Goal: Task Accomplishment & Management: Use online tool/utility

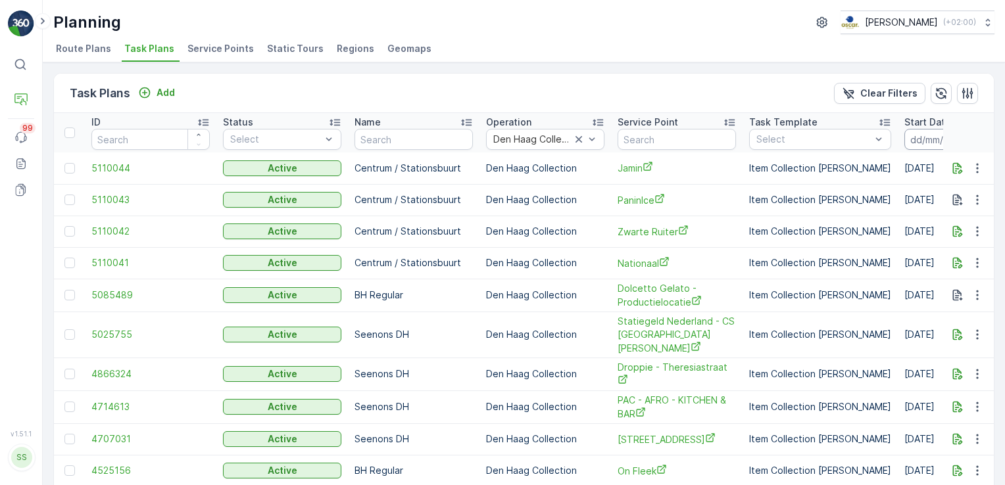
click at [918, 137] on input at bounding box center [949, 139] width 90 height 21
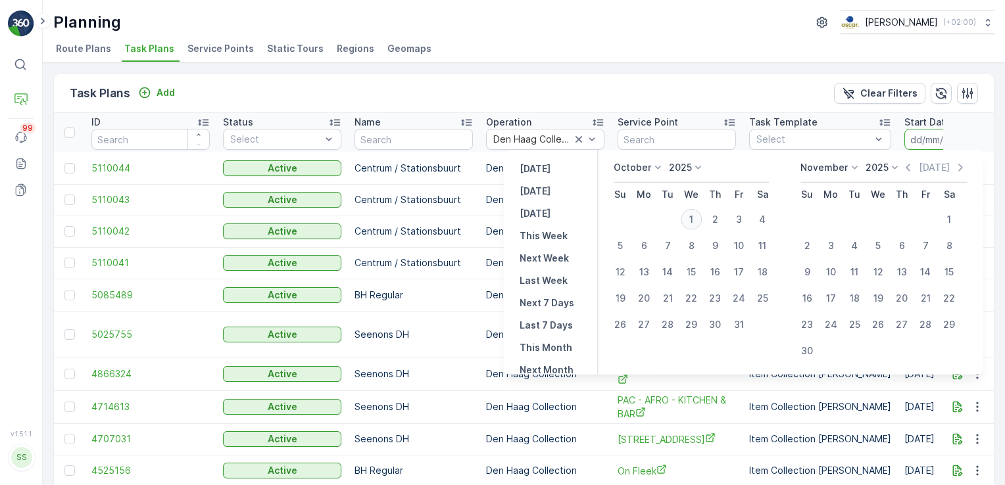
click at [700, 218] on div "1" at bounding box center [690, 219] width 21 height 21
type input "[DATE]"
click at [939, 165] on p "[DATE]" at bounding box center [933, 167] width 31 height 13
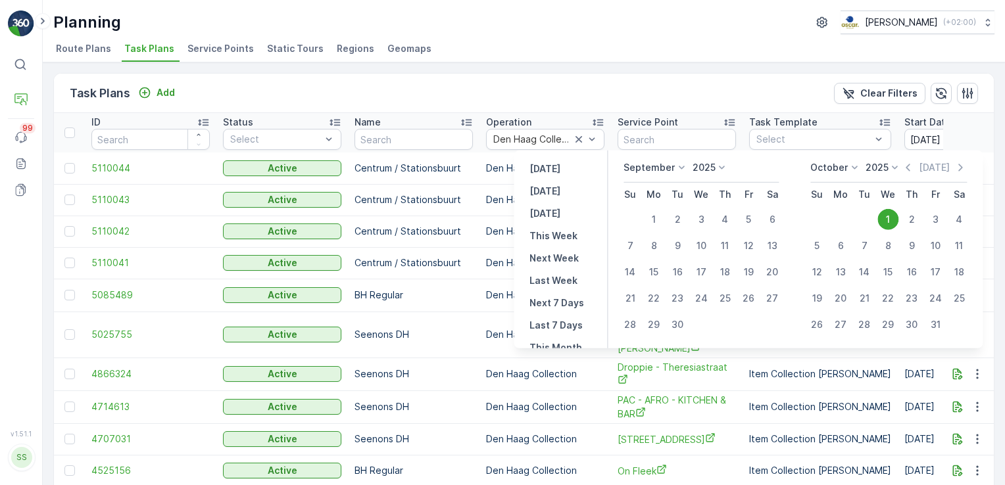
type input "[DATE]"
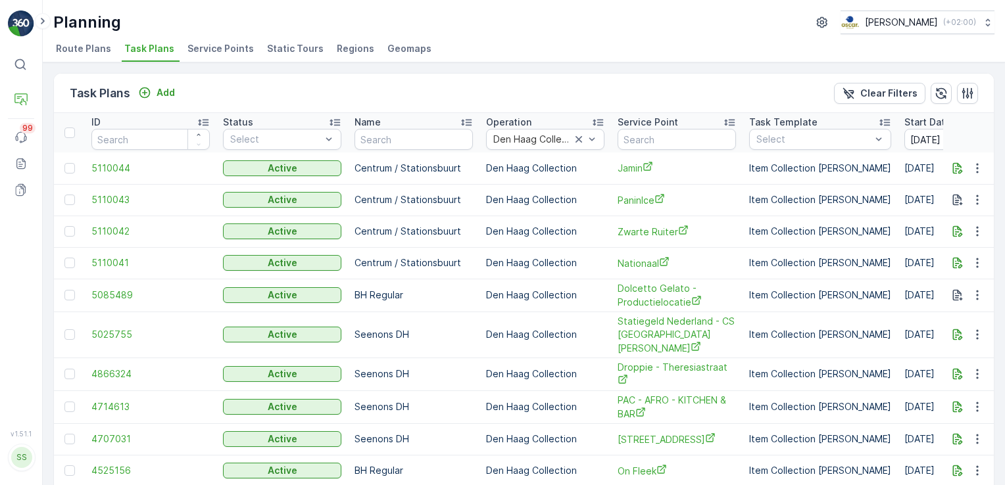
click at [439, 366] on td "Seenons DH" at bounding box center [413, 374] width 131 height 33
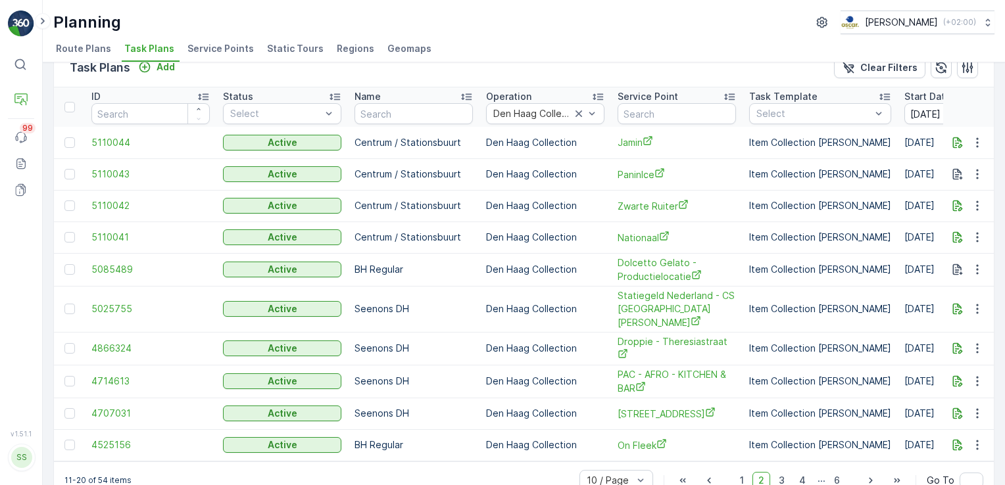
scroll to position [39, 0]
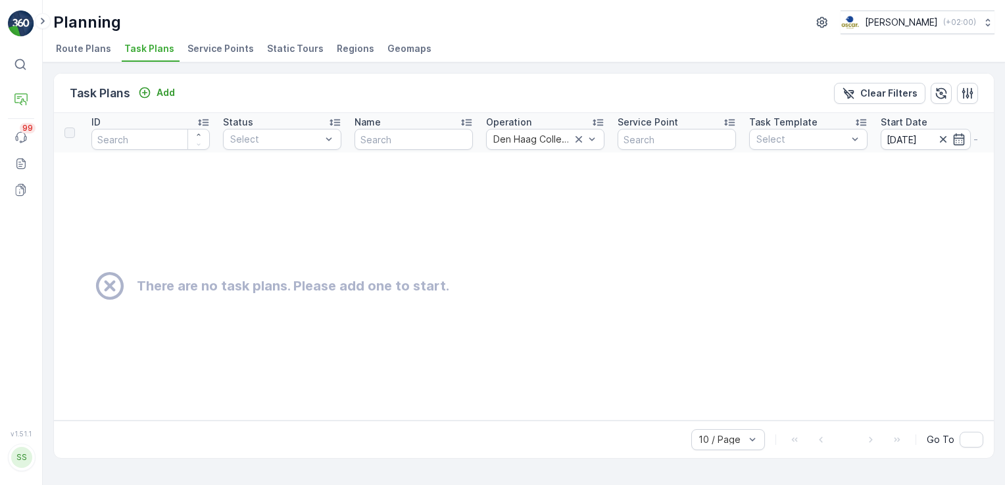
click at [97, 48] on span "Route Plans" at bounding box center [83, 48] width 55 height 13
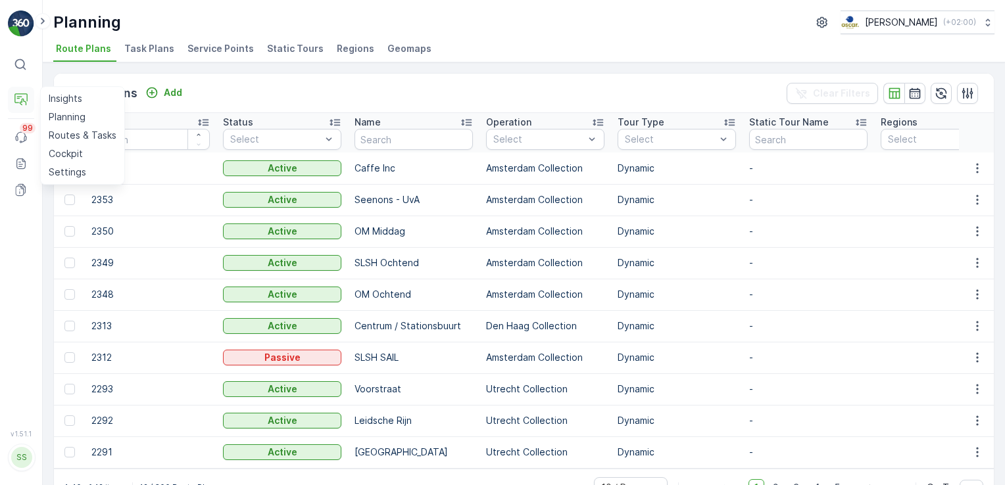
click at [21, 97] on icon at bounding box center [20, 99] width 13 height 13
click at [20, 58] on icon at bounding box center [20, 64] width 13 height 13
click at [20, 97] on icon at bounding box center [20, 99] width 13 height 13
click at [72, 114] on p "Planning" at bounding box center [67, 116] width 37 height 13
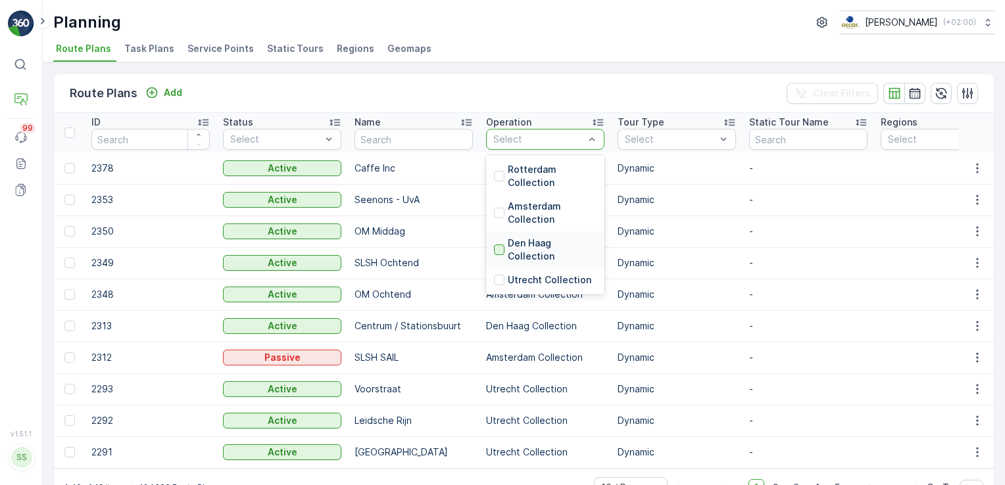
click at [497, 249] on div at bounding box center [499, 250] width 11 height 11
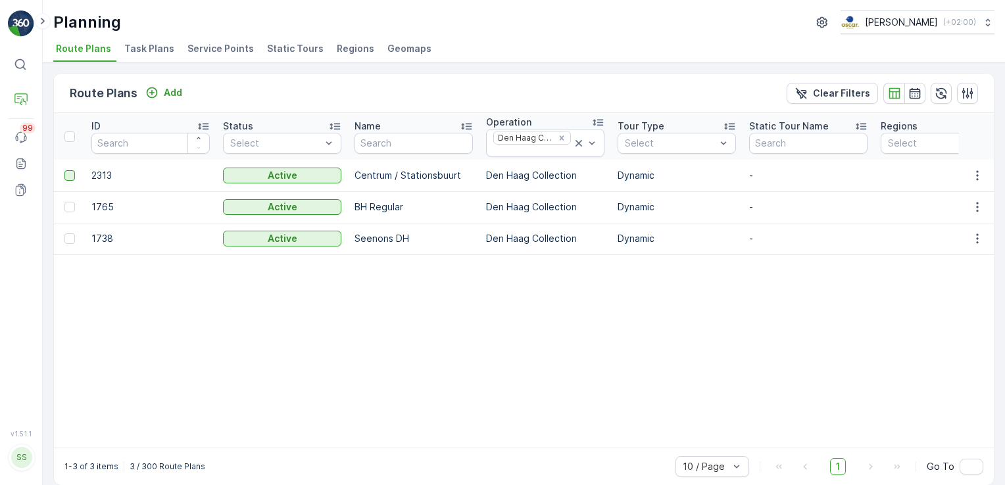
click at [68, 172] on div at bounding box center [69, 175] width 11 height 11
click at [64, 170] on input "checkbox" at bounding box center [64, 170] width 0 height 0
click at [70, 209] on div at bounding box center [69, 207] width 11 height 11
click at [64, 202] on input "checkbox" at bounding box center [64, 202] width 0 height 0
click at [68, 236] on div at bounding box center [69, 238] width 11 height 11
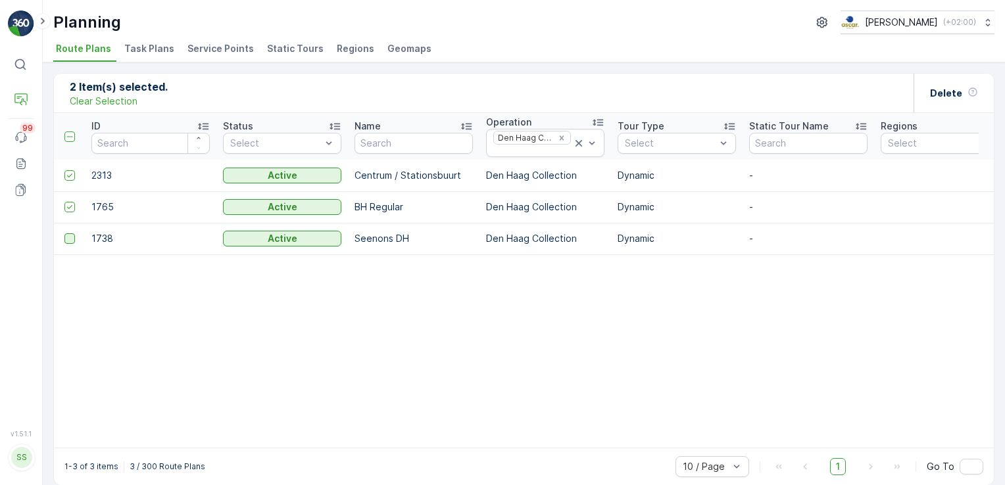
click at [64, 233] on input "checkbox" at bounding box center [64, 233] width 0 height 0
click at [18, 96] on icon at bounding box center [19, 96] width 5 height 1
click at [59, 130] on p "Routes & Tasks" at bounding box center [83, 135] width 68 height 13
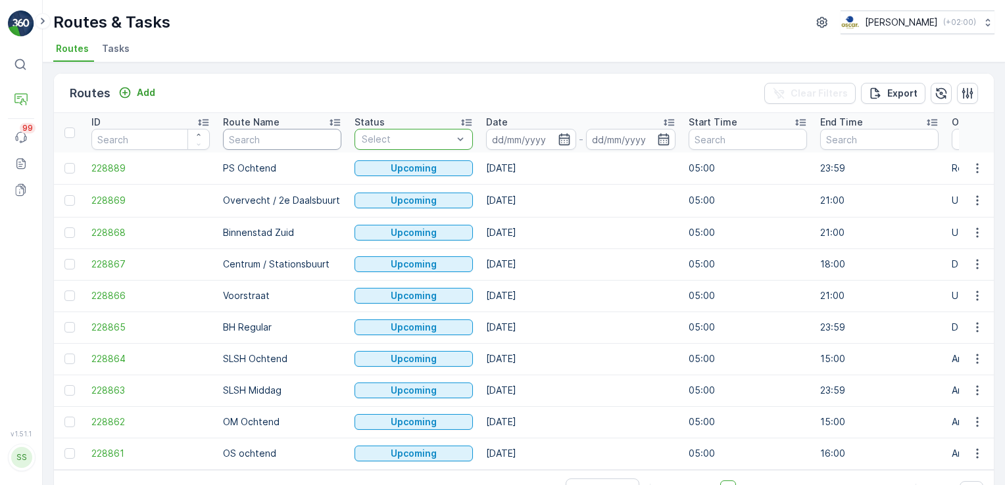
click at [335, 142] on input "text" at bounding box center [282, 139] width 118 height 21
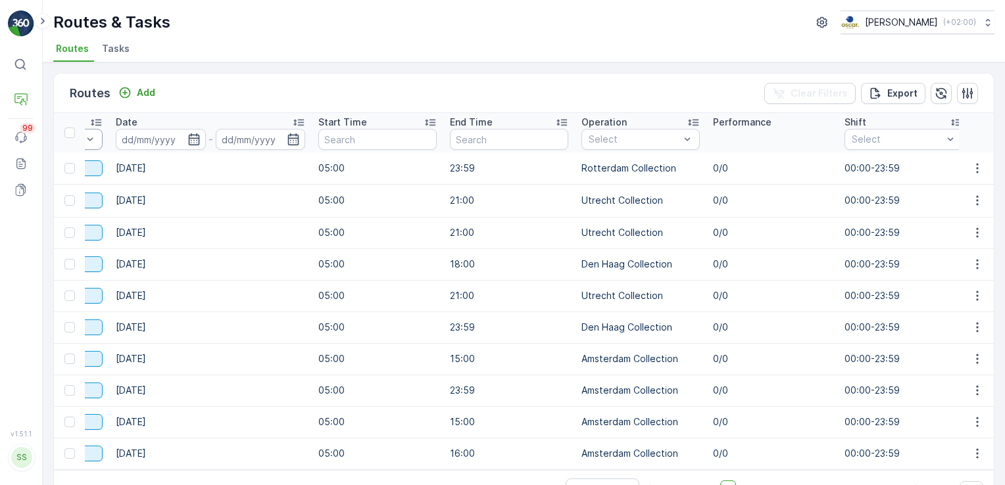
scroll to position [0, 381]
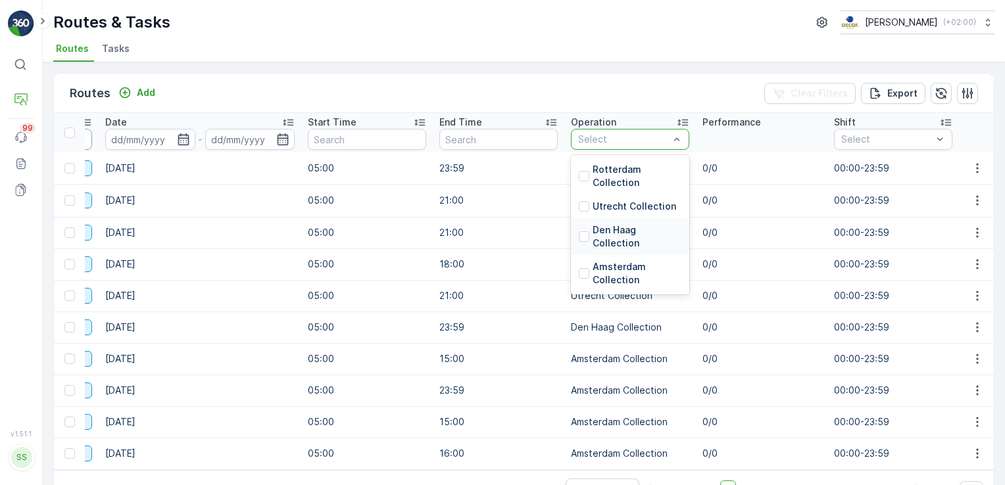
click at [589, 239] on div "Den Haag Collection" at bounding box center [630, 237] width 103 height 26
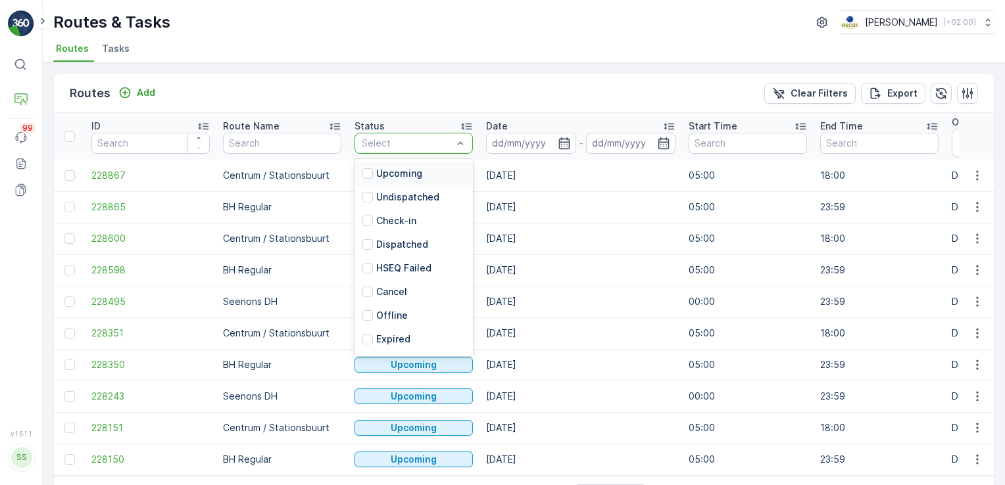
click at [467, 143] on div "Select" at bounding box center [413, 143] width 118 height 21
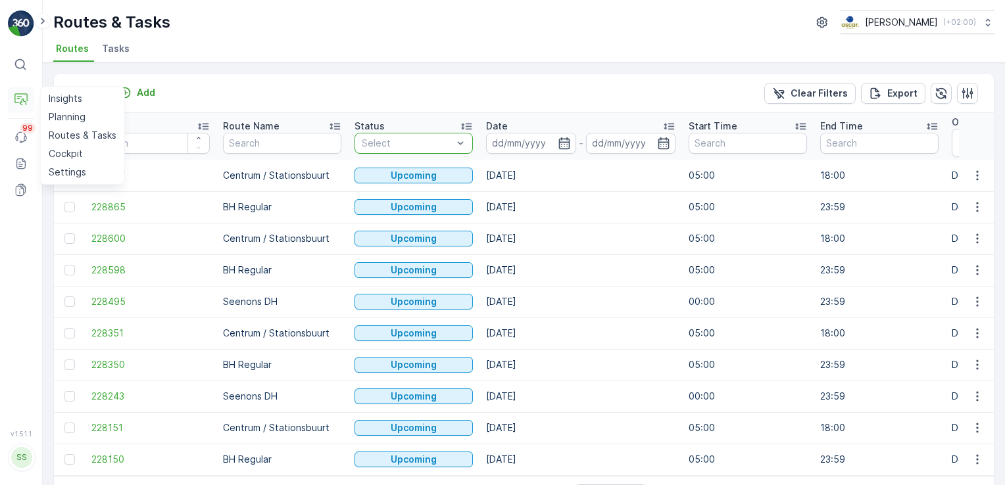
click at [21, 99] on icon at bounding box center [20, 99] width 13 height 13
click at [24, 101] on icon at bounding box center [23, 102] width 7 height 7
click at [69, 153] on p "Cockpit" at bounding box center [66, 153] width 34 height 13
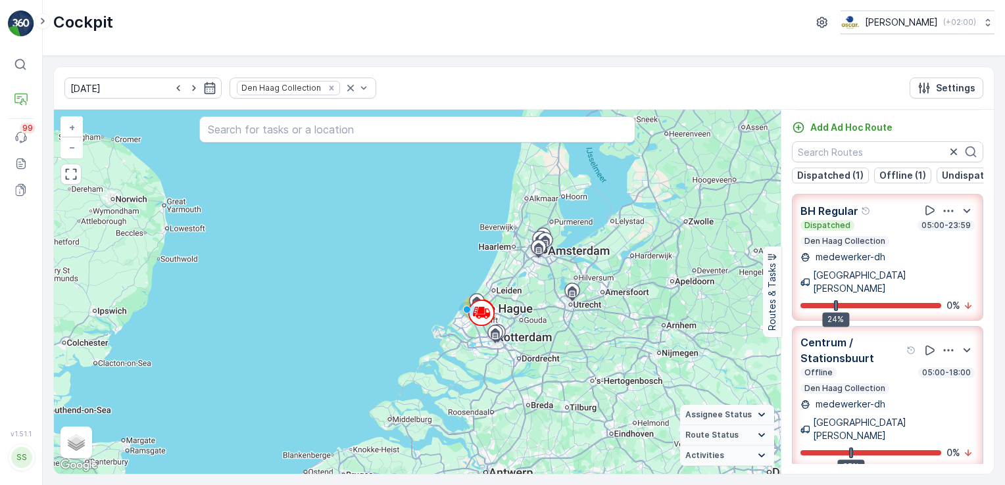
click at [876, 238] on div "Dispatched 05:00-23:59 Den [PERSON_NAME] Collection" at bounding box center [887, 233] width 174 height 26
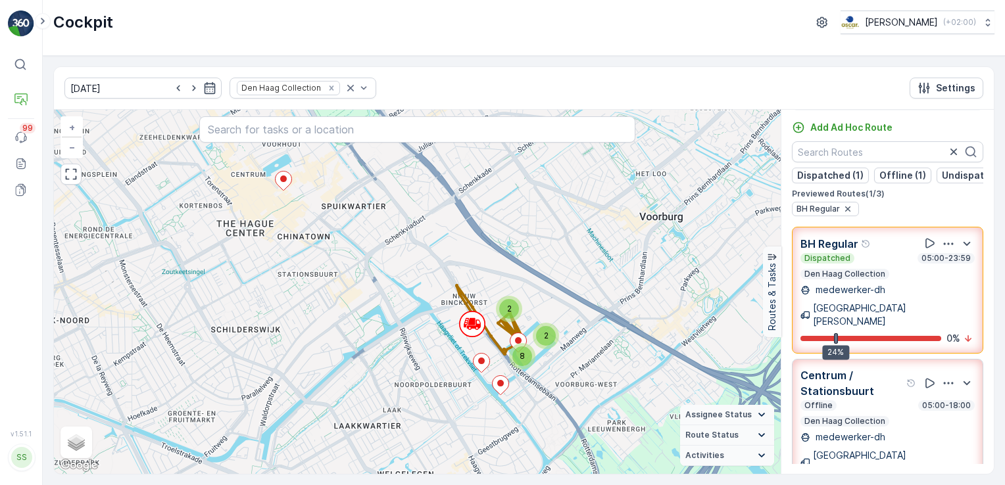
click at [884, 368] on p "Centrum / Stationsbuurt" at bounding box center [851, 384] width 103 height 32
